Goal: Find specific page/section: Find specific page/section

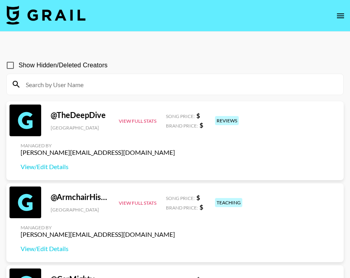
click at [343, 12] on icon "open drawer" at bounding box center [339, 15] width 9 height 9
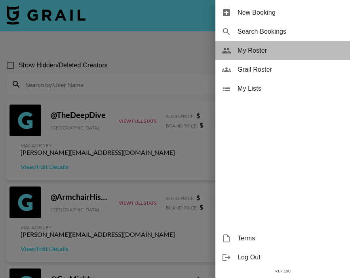
click at [287, 50] on span "My Roster" at bounding box center [290, 50] width 106 height 9
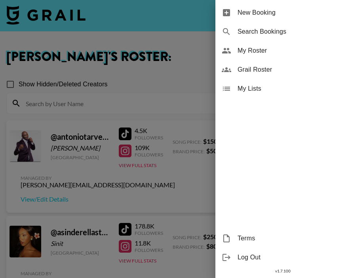
click at [180, 50] on div at bounding box center [175, 139] width 350 height 278
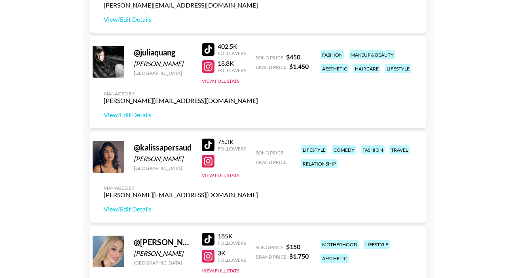
scroll to position [735, 0]
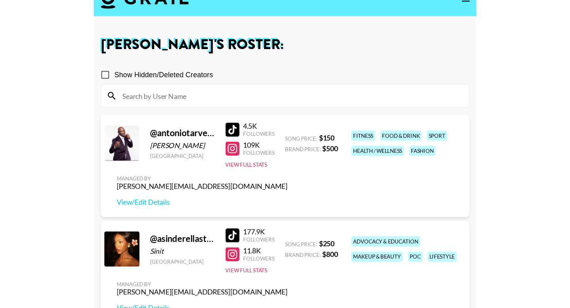
scroll to position [15, 0]
